Goal: Check status: Check status

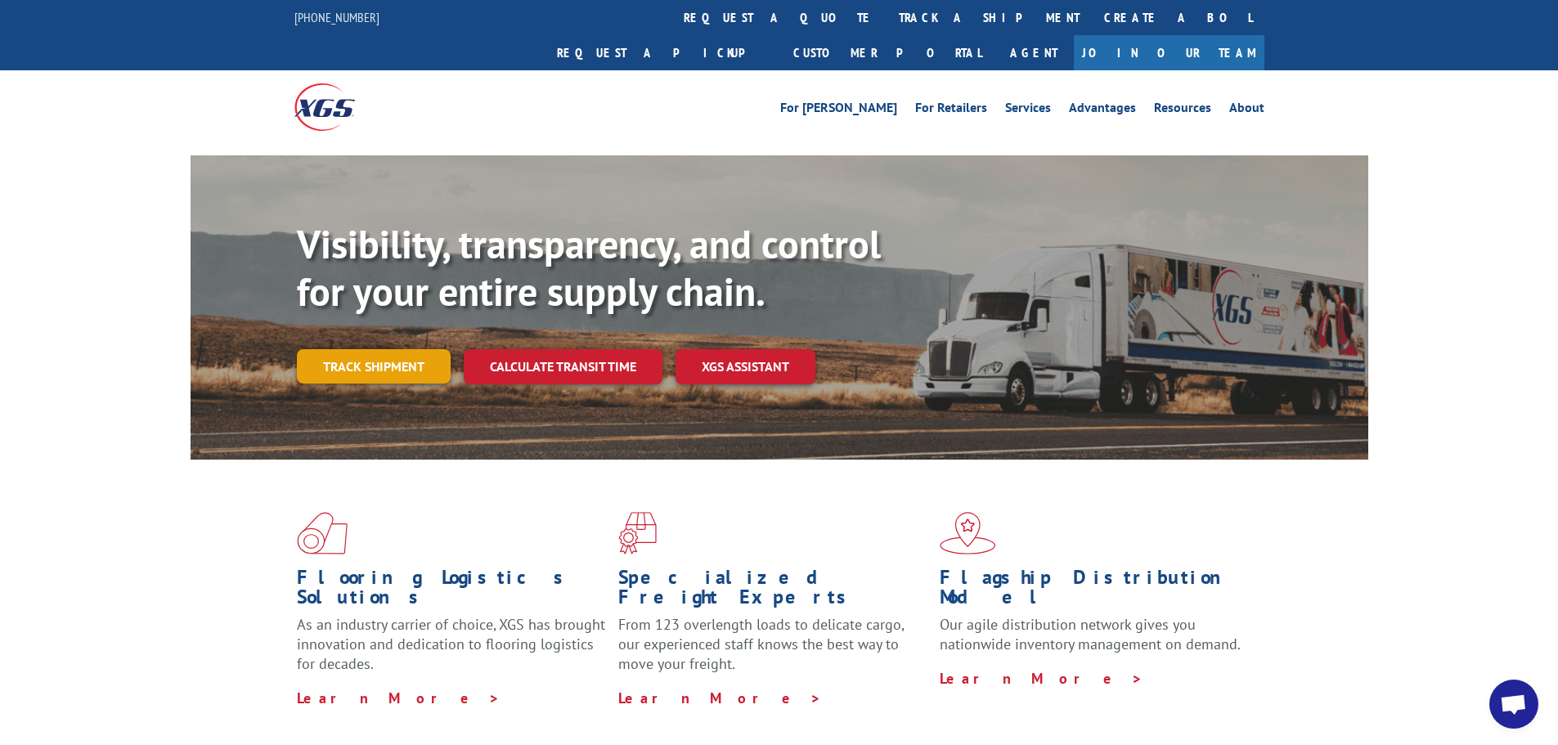
click at [397, 349] on link "Track shipment" at bounding box center [374, 366] width 154 height 34
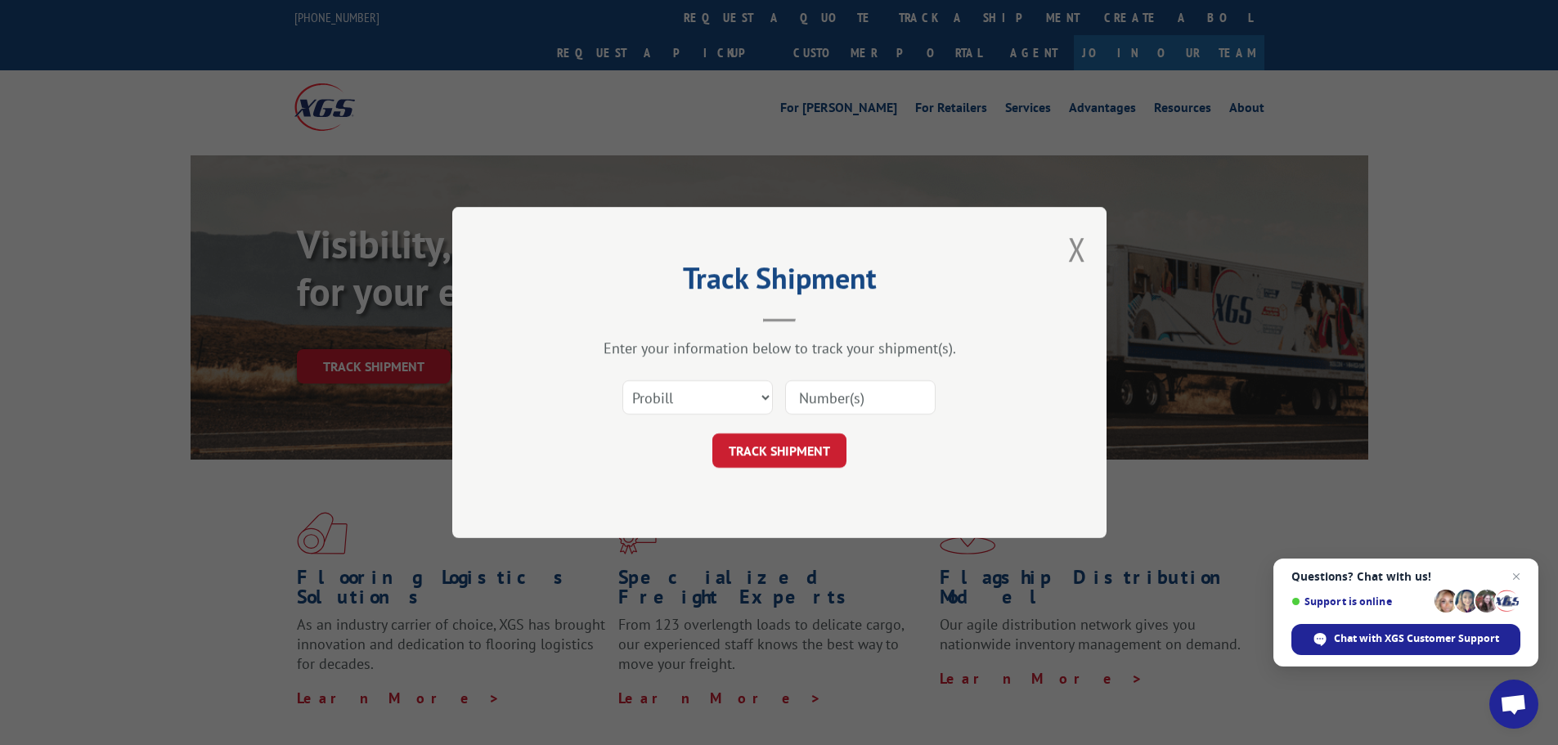
click at [816, 395] on input at bounding box center [860, 397] width 151 height 34
paste input "297128557"
type input "297128557"
click at [701, 400] on select "Select category... Probill BOL PO" at bounding box center [698, 397] width 151 height 34
select select "po"
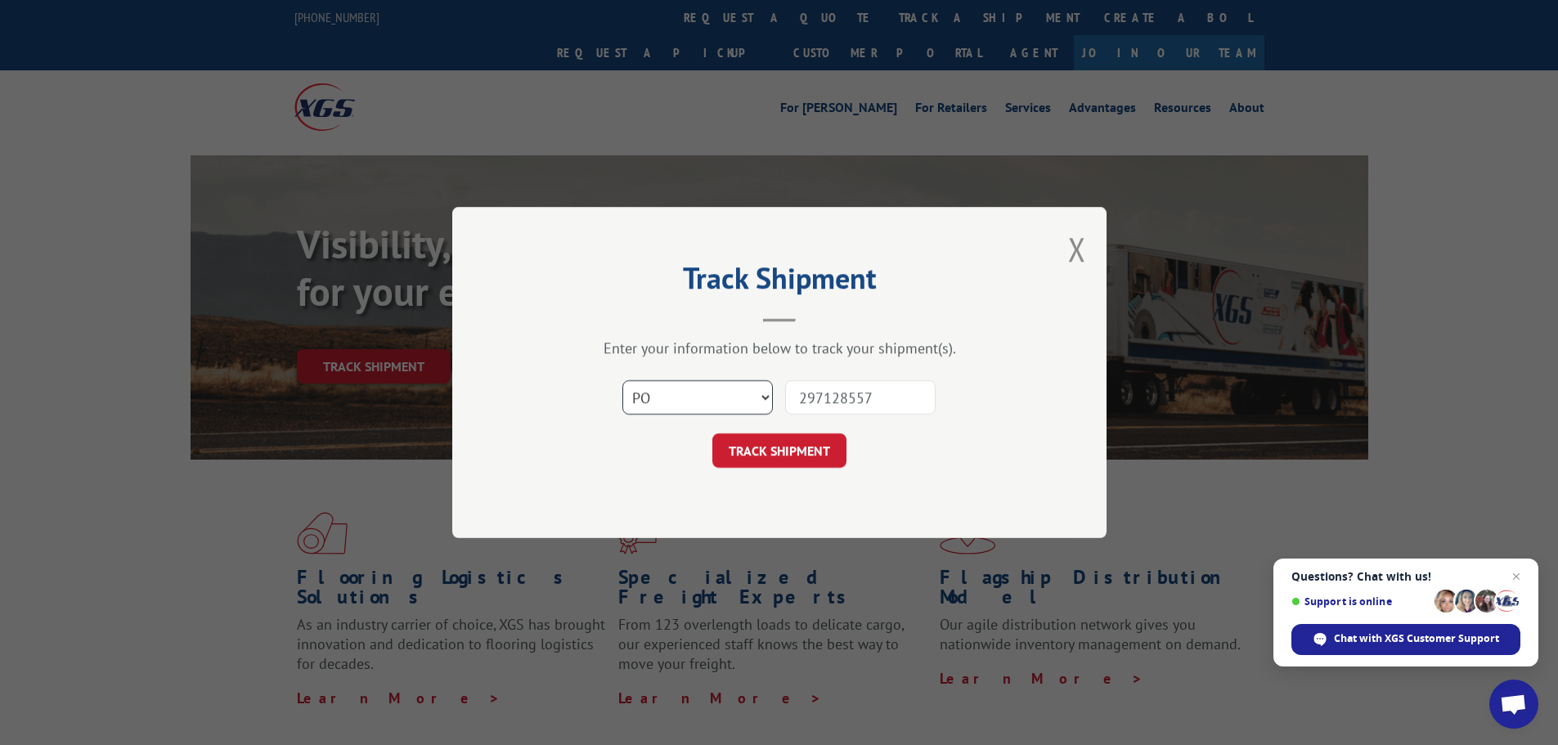
click at [623, 380] on select "Select category... Probill BOL PO" at bounding box center [698, 397] width 151 height 34
click at [805, 452] on button "TRACK SHIPMENT" at bounding box center [780, 451] width 134 height 34
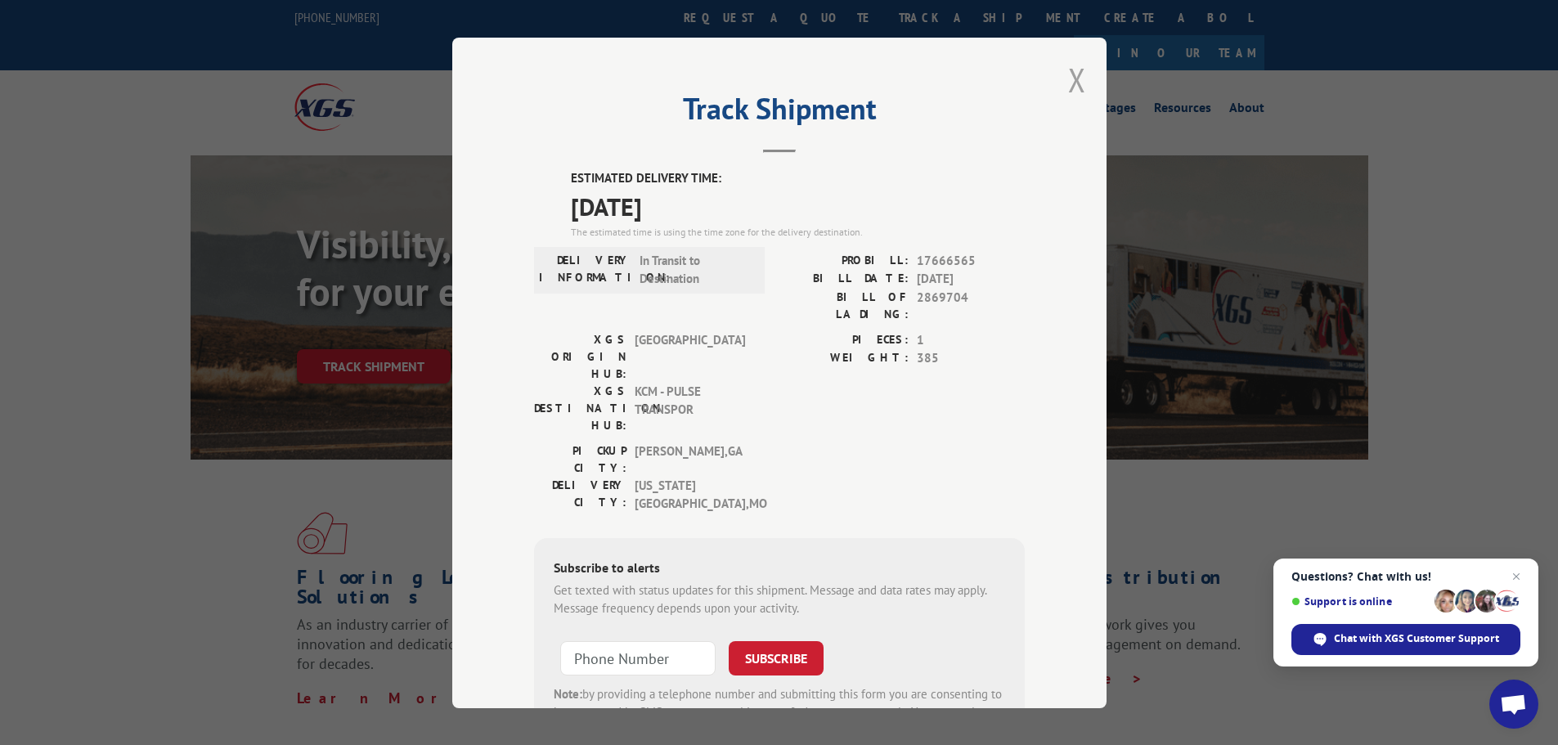
click at [1072, 83] on button "Close modal" at bounding box center [1077, 79] width 18 height 43
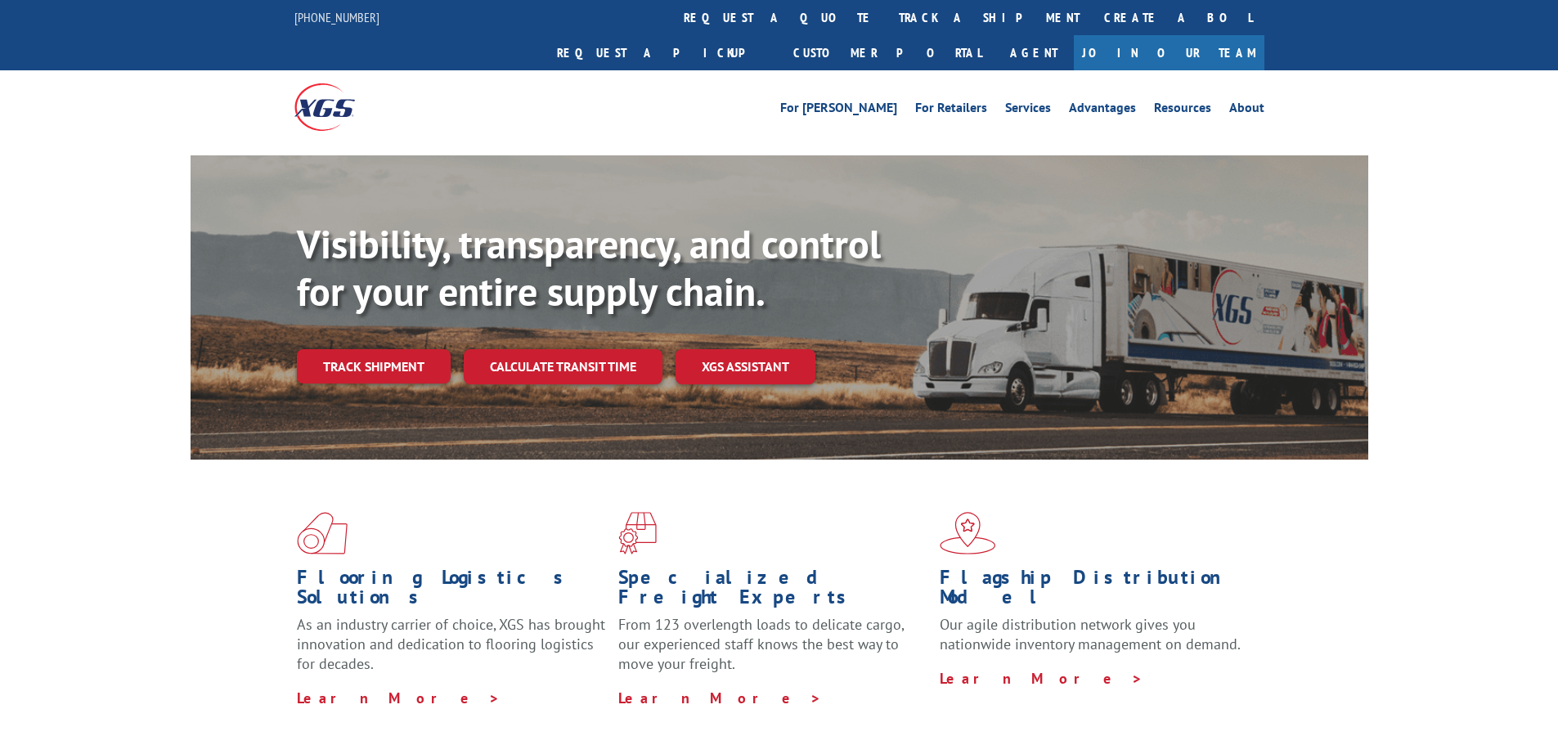
click at [362, 349] on link "Track shipment" at bounding box center [374, 366] width 154 height 34
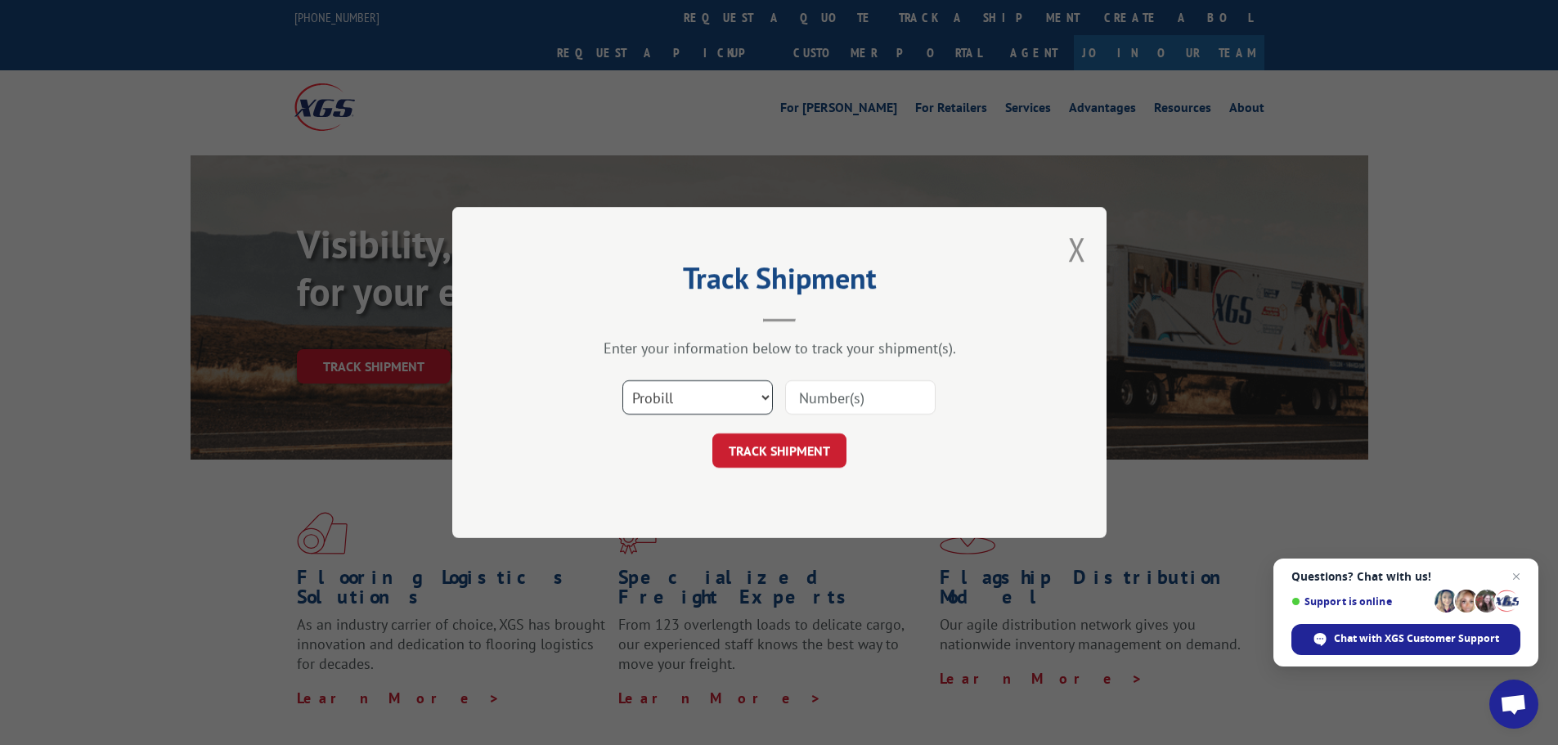
click at [713, 397] on select "Select category... Probill BOL PO" at bounding box center [698, 397] width 151 height 34
select select "po"
click at [623, 380] on select "Select category... Probill BOL PO" at bounding box center [698, 397] width 151 height 34
click at [827, 404] on input at bounding box center [860, 397] width 151 height 34
paste input "296676868"
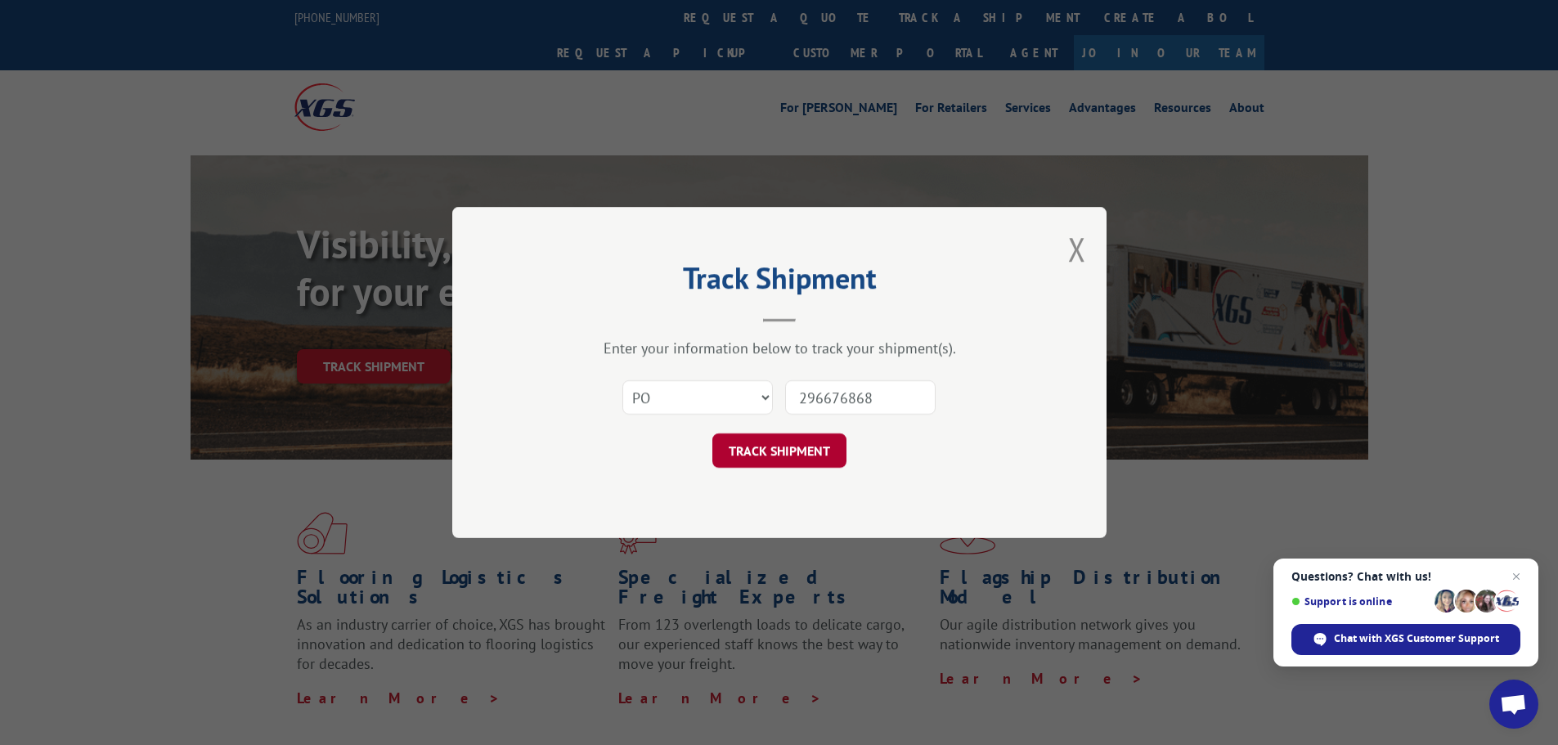
type input "296676868"
drag, startPoint x: 727, startPoint y: 453, endPoint x: 842, endPoint y: 459, distance: 114.7
click at [728, 453] on button "TRACK SHIPMENT" at bounding box center [780, 451] width 134 height 34
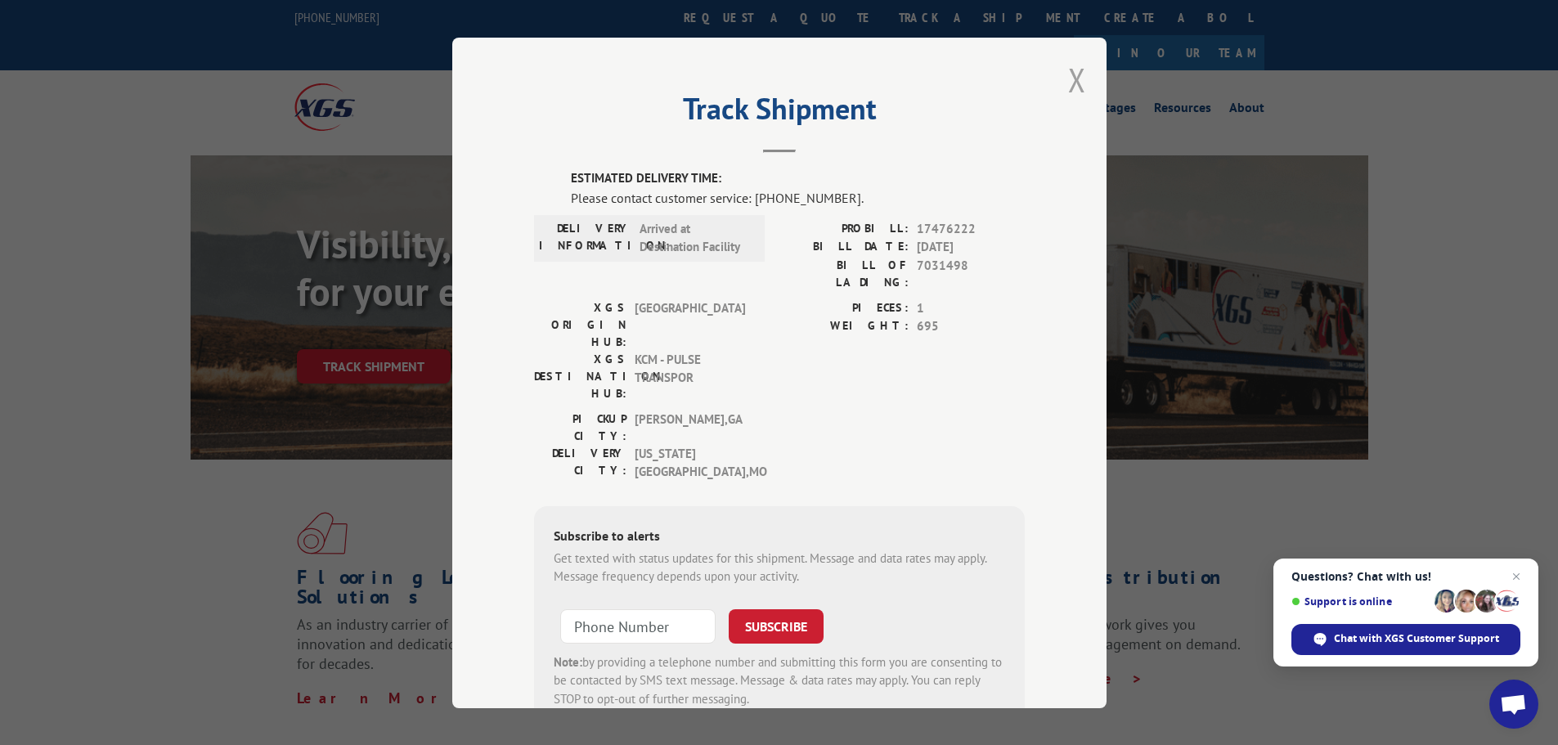
click at [1071, 80] on button "Close modal" at bounding box center [1077, 79] width 18 height 43
